Goal: Information Seeking & Learning: Stay updated

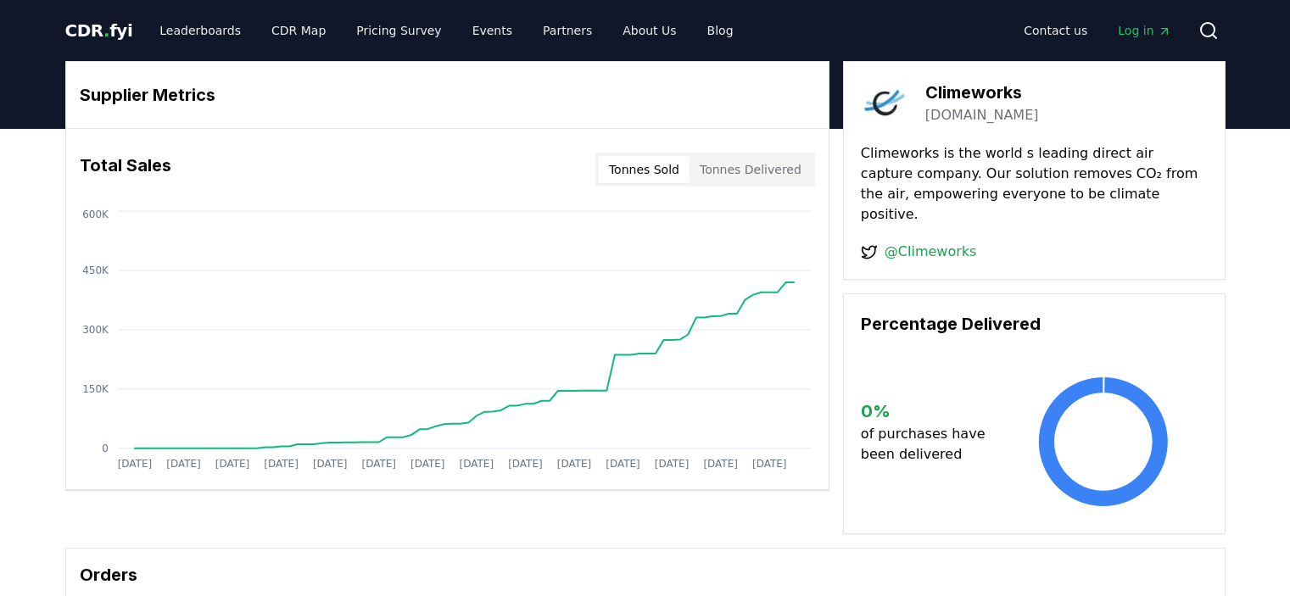
scroll to position [522, 0]
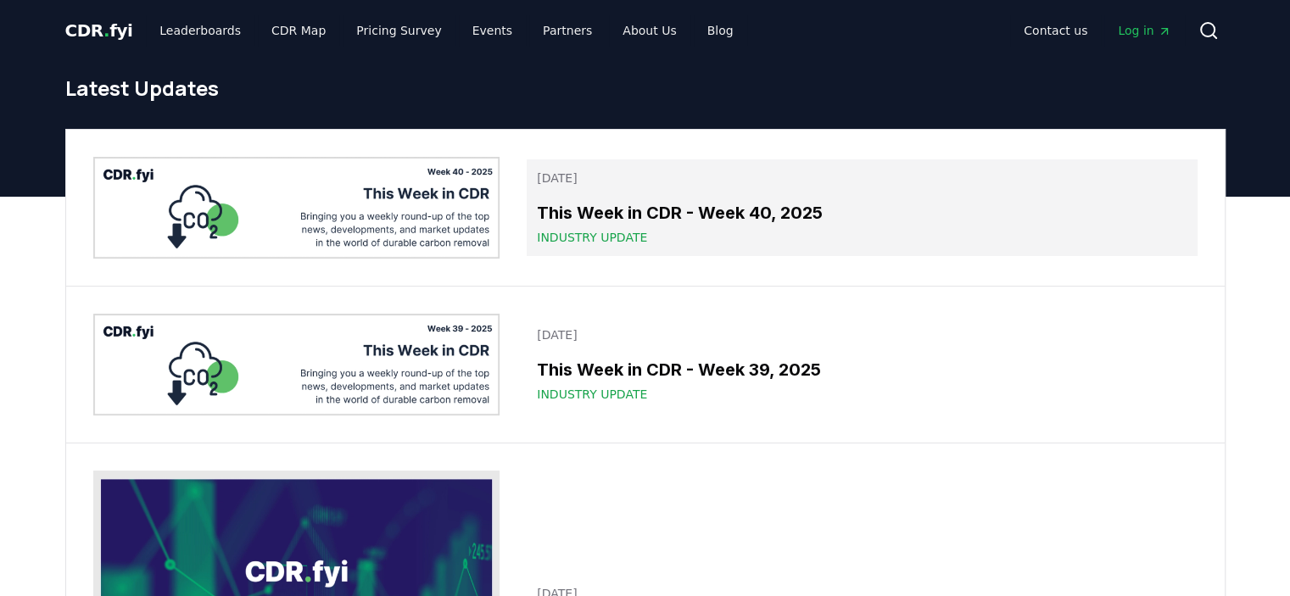
click at [787, 226] on div "This Week in CDR - Week 40, 2025 Industry Update" at bounding box center [862, 223] width 650 height 46
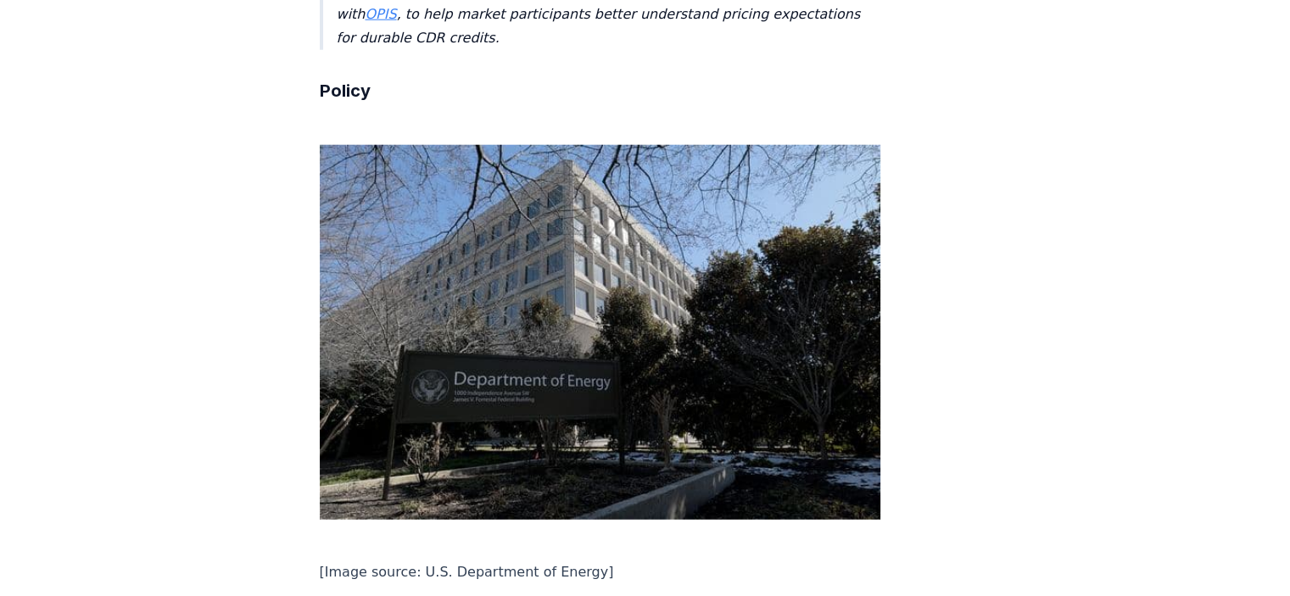
scroll to position [4895, 0]
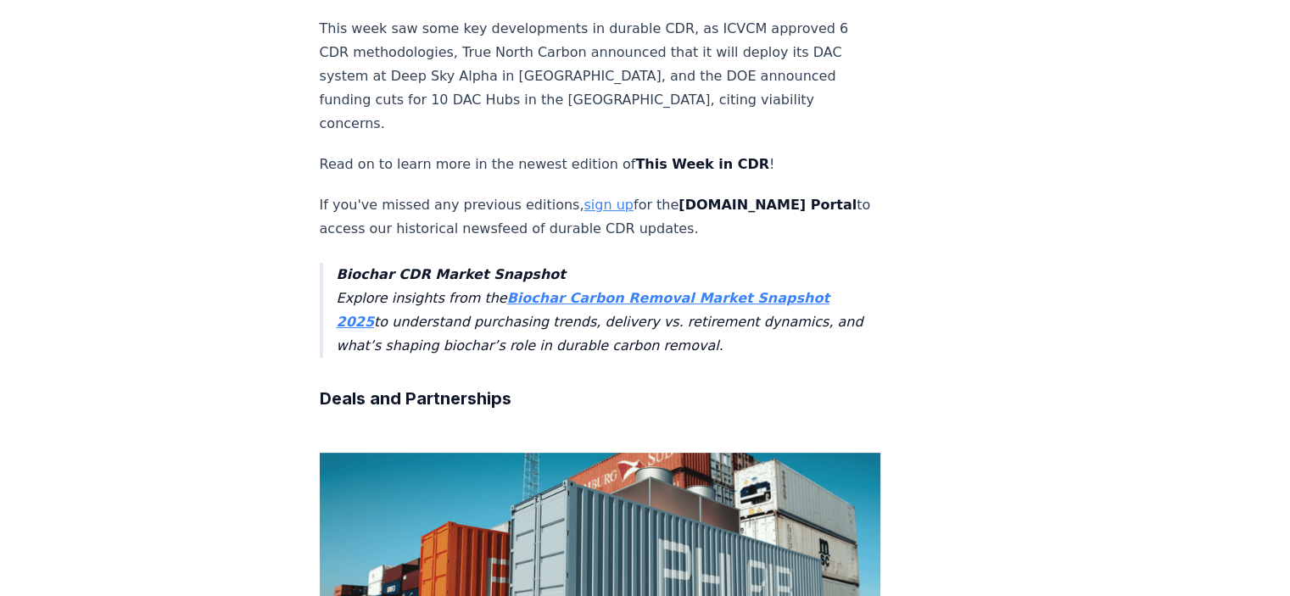
scroll to position [0, 0]
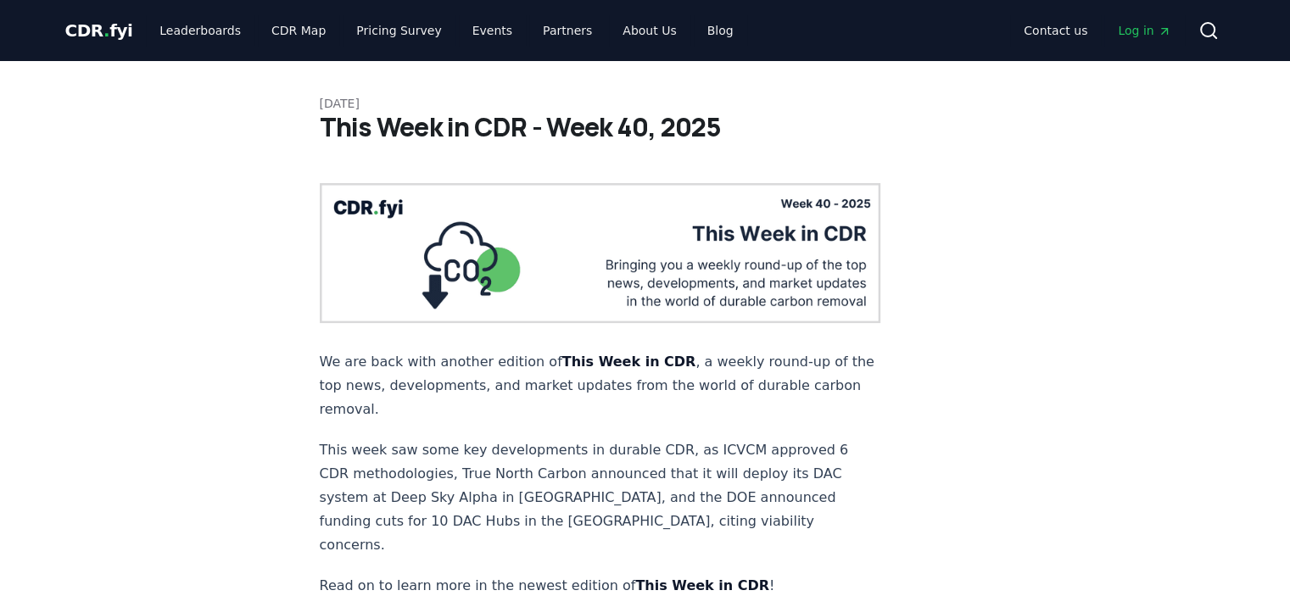
drag, startPoint x: 217, startPoint y: 377, endPoint x: 228, endPoint y: 151, distance: 225.9
drag, startPoint x: 769, startPoint y: 396, endPoint x: 763, endPoint y: 92, distance: 303.7
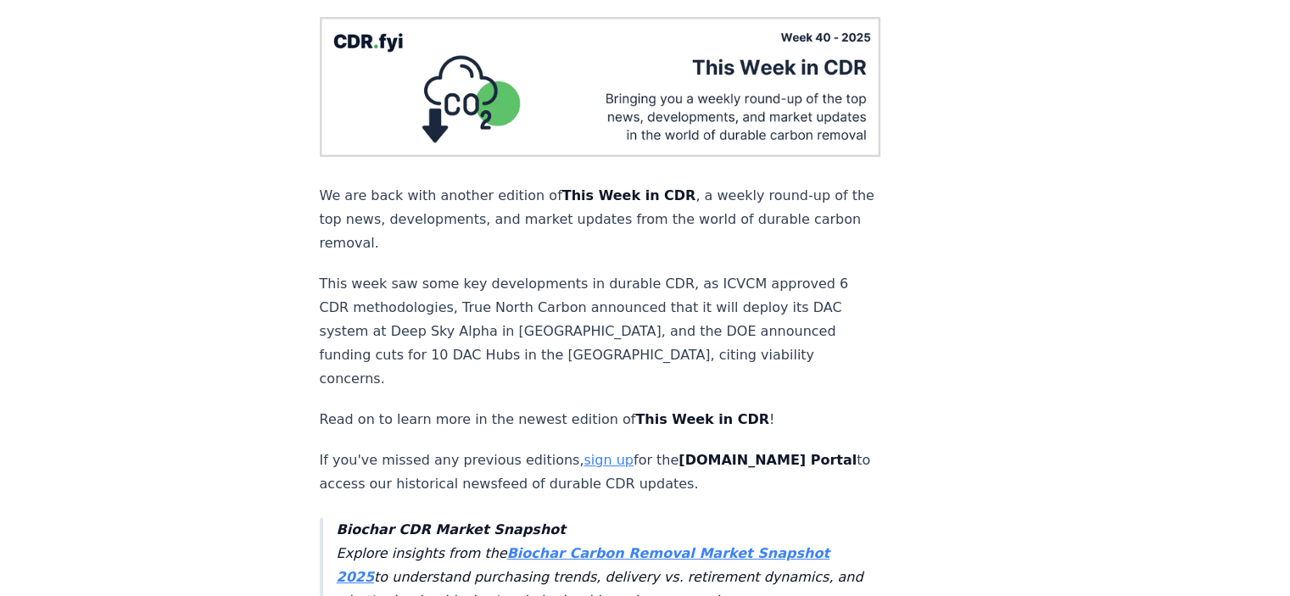
scroll to position [170, 0]
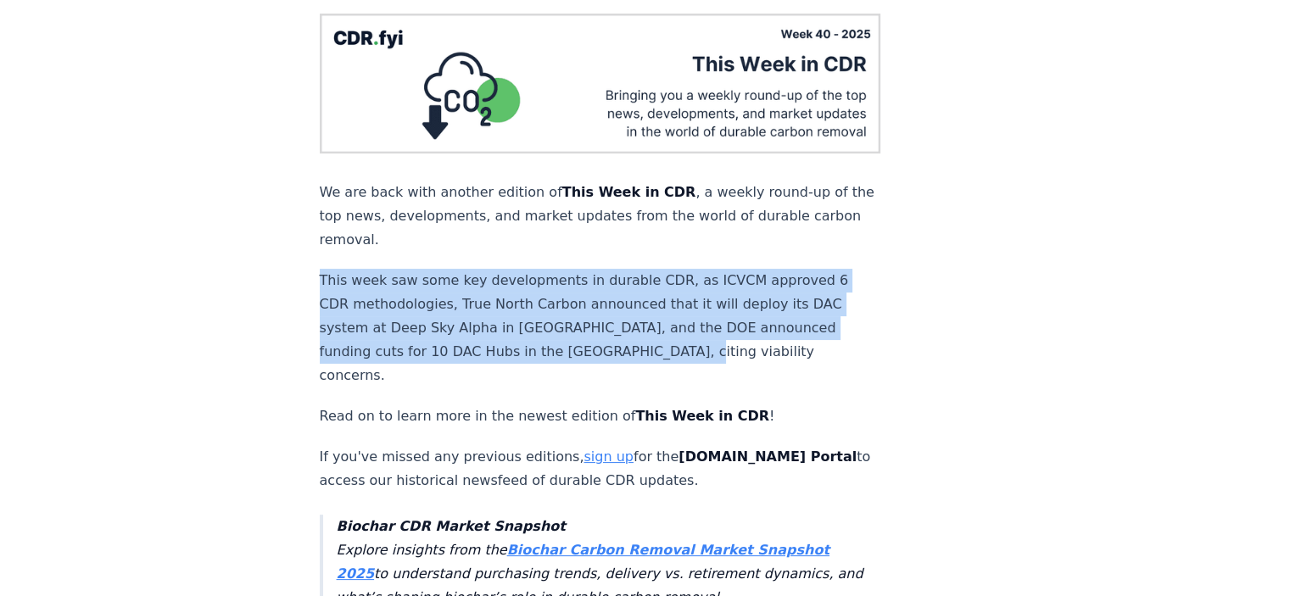
drag, startPoint x: 316, startPoint y: 257, endPoint x: 634, endPoint y: 340, distance: 328.8
copy p "This week saw some key developments in durable CDR, as ICVCM approved 6 CDR met…"
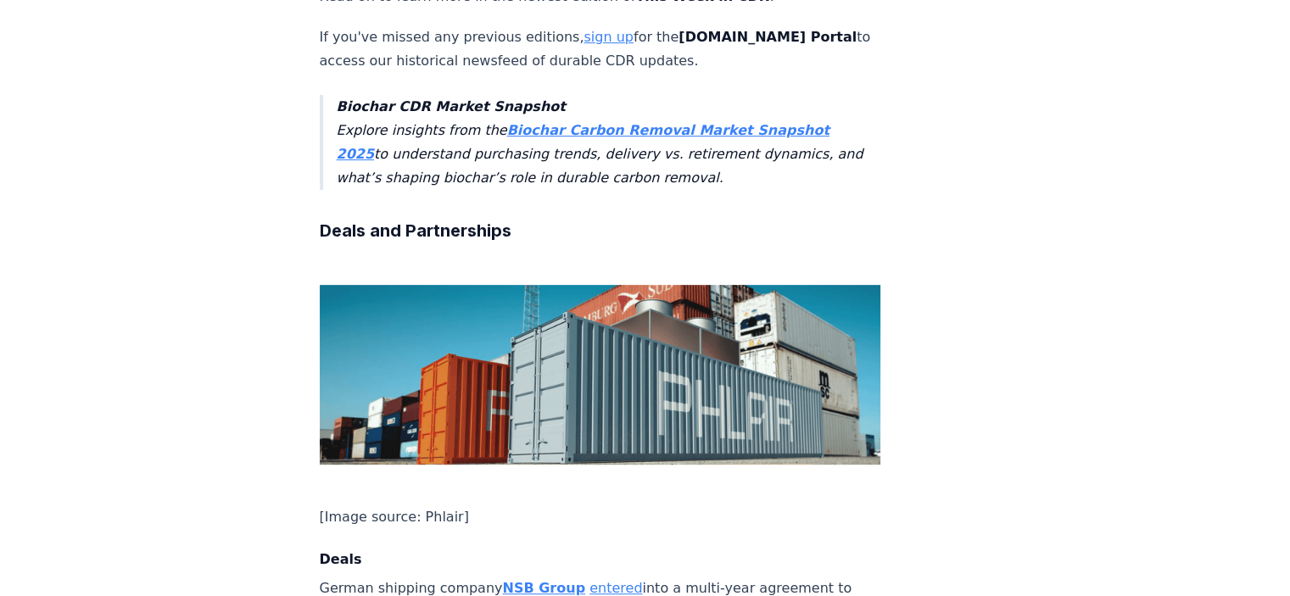
scroll to position [594, 0]
